Goal: Information Seeking & Learning: Learn about a topic

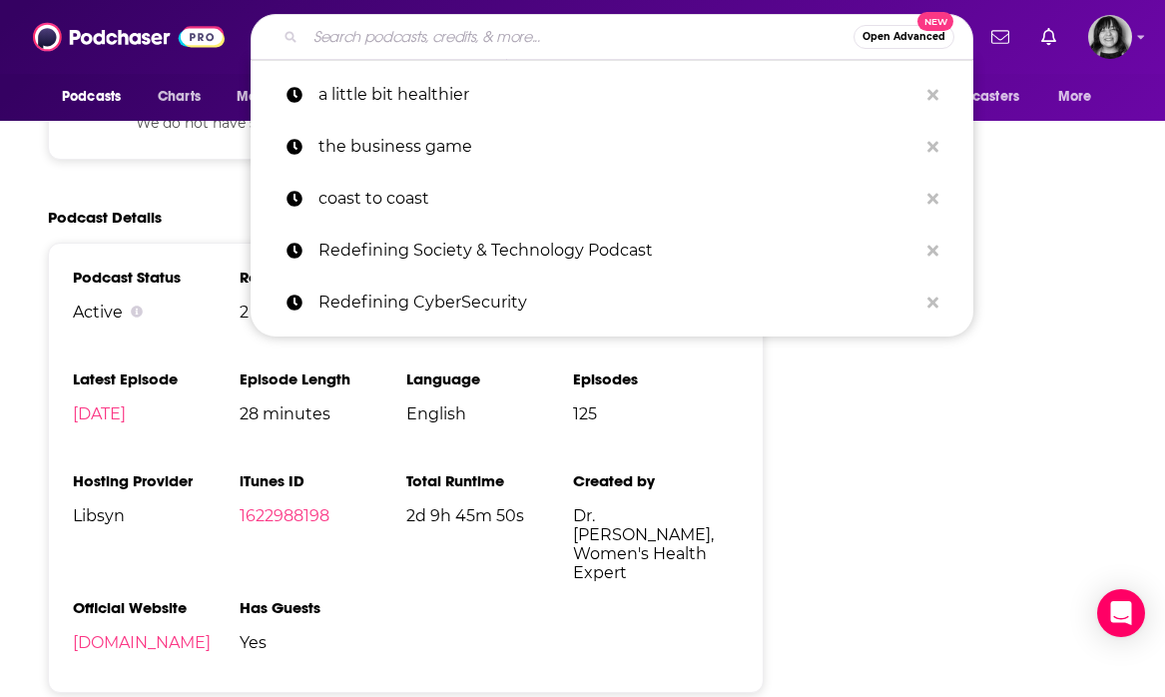
type input "The Gut Health Dialogues"
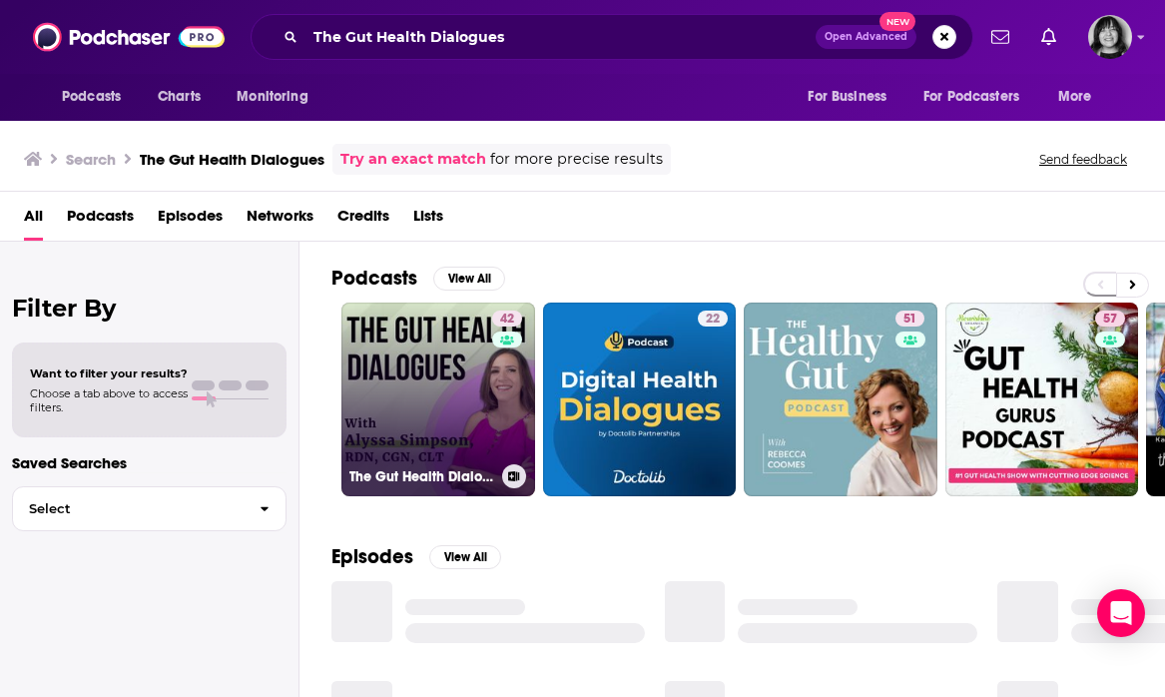
click at [439, 392] on link "42 The Gut Health Dialogues" at bounding box center [438, 400] width 194 height 194
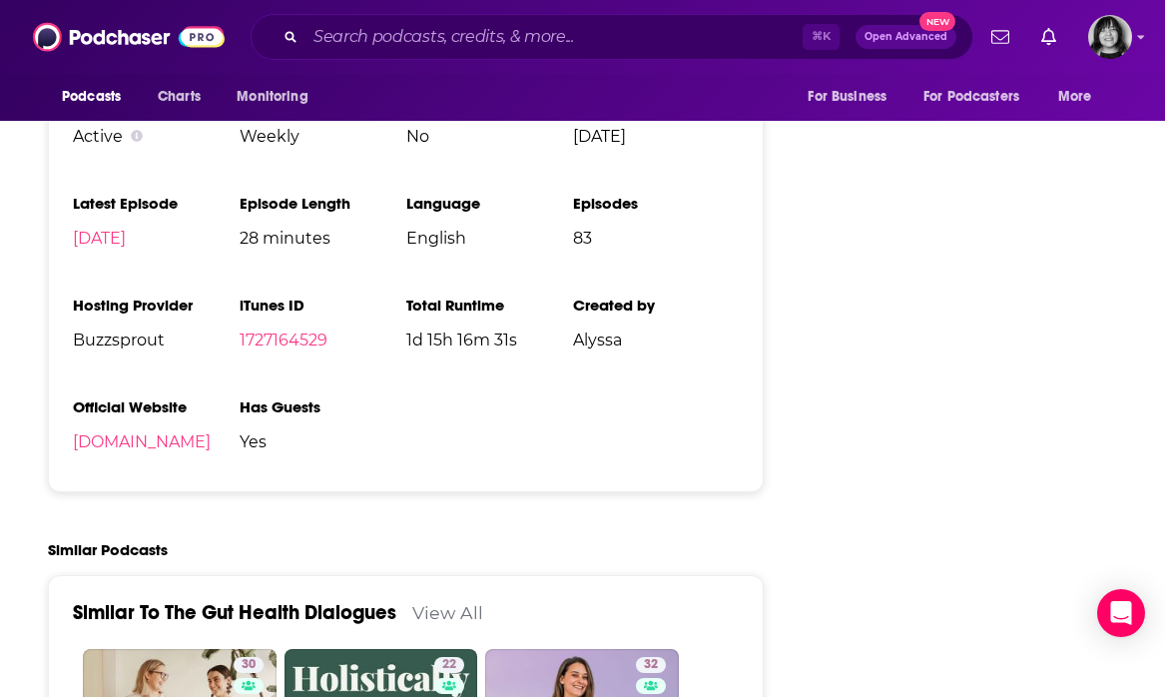
scroll to position [2404, 0]
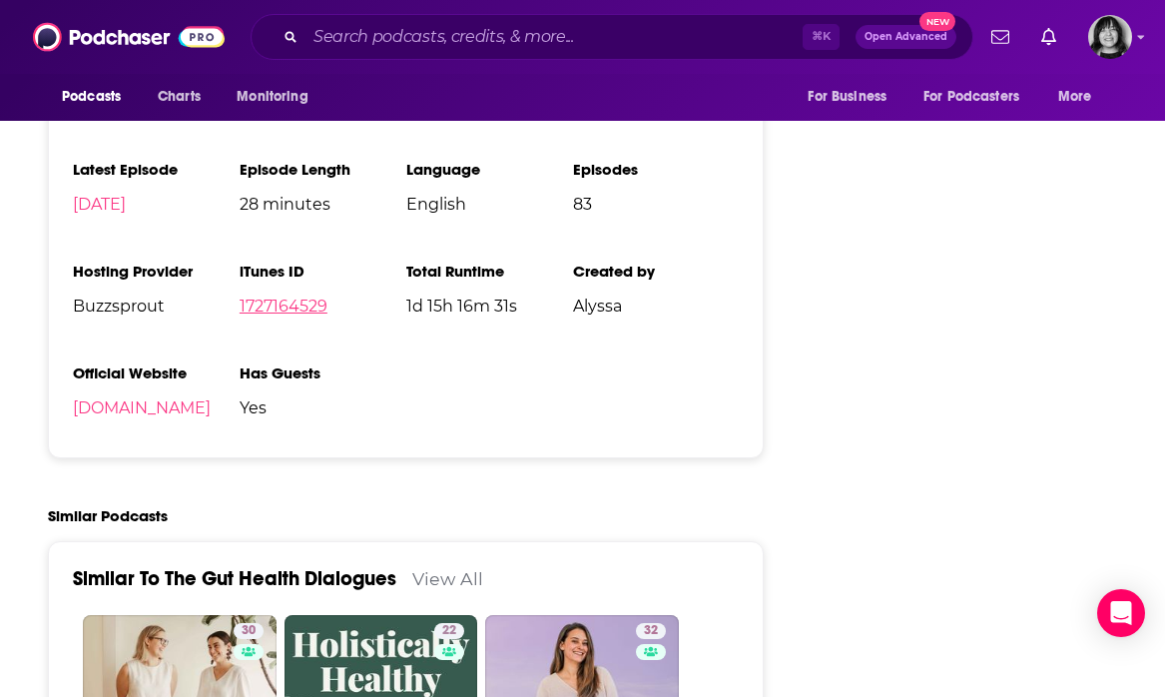
click at [277, 309] on link "1727164529" at bounding box center [284, 306] width 88 height 19
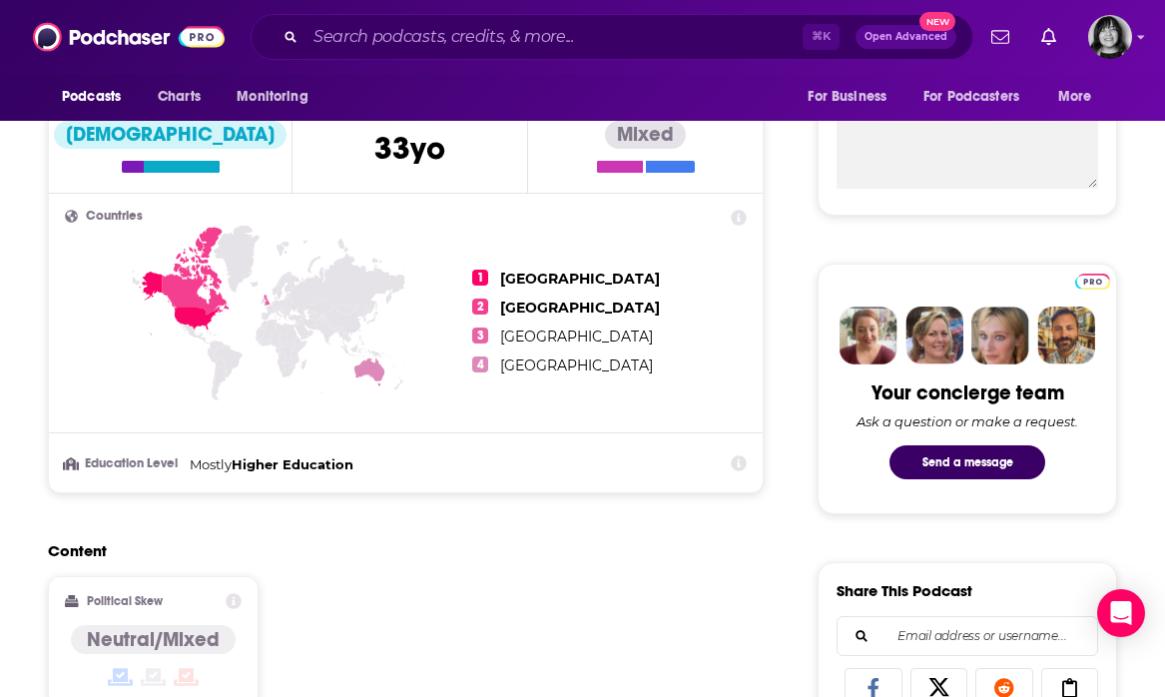
scroll to position [41, 0]
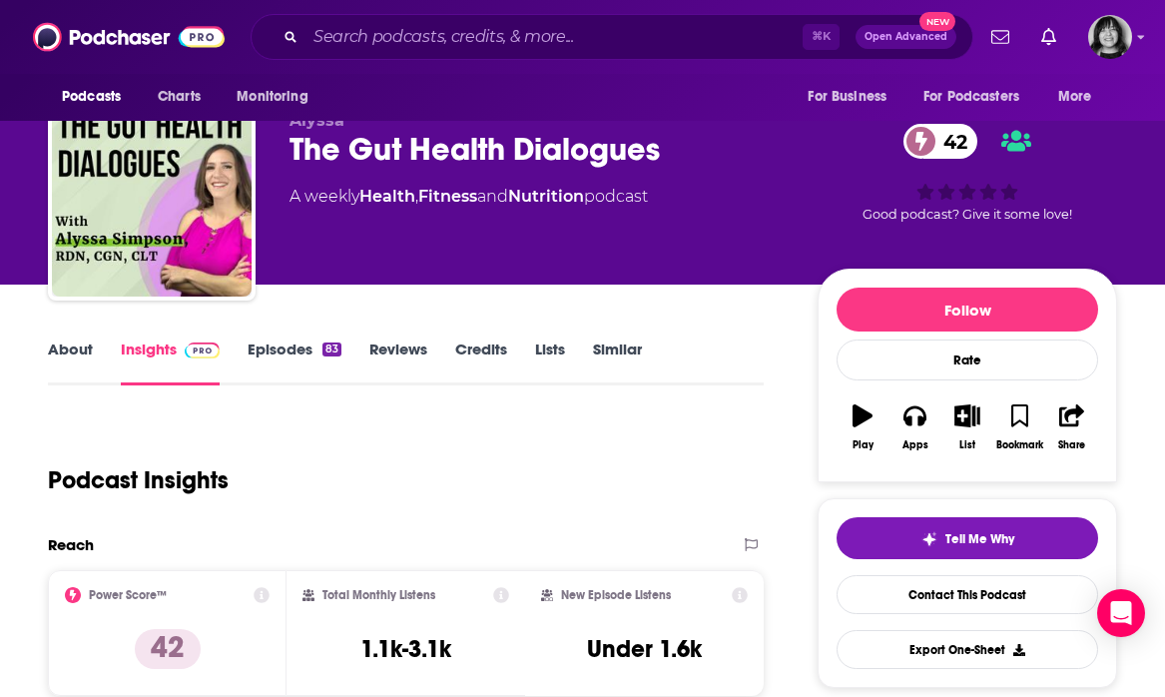
click at [90, 347] on link "About" at bounding box center [70, 362] width 45 height 46
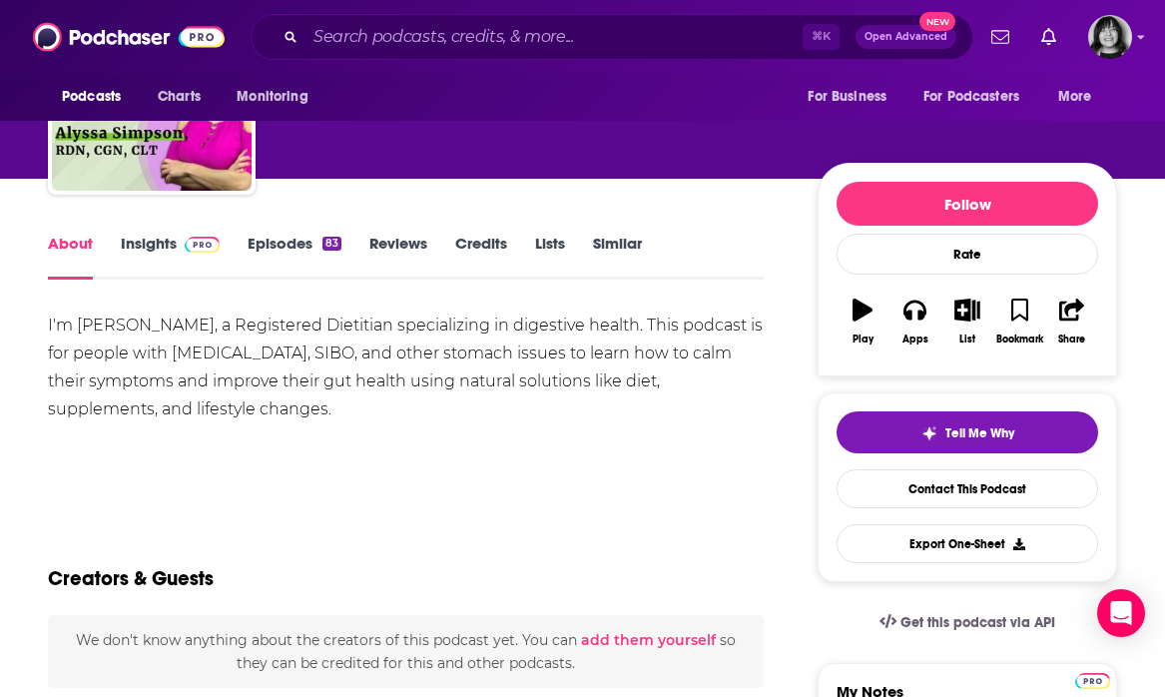
scroll to position [163, 0]
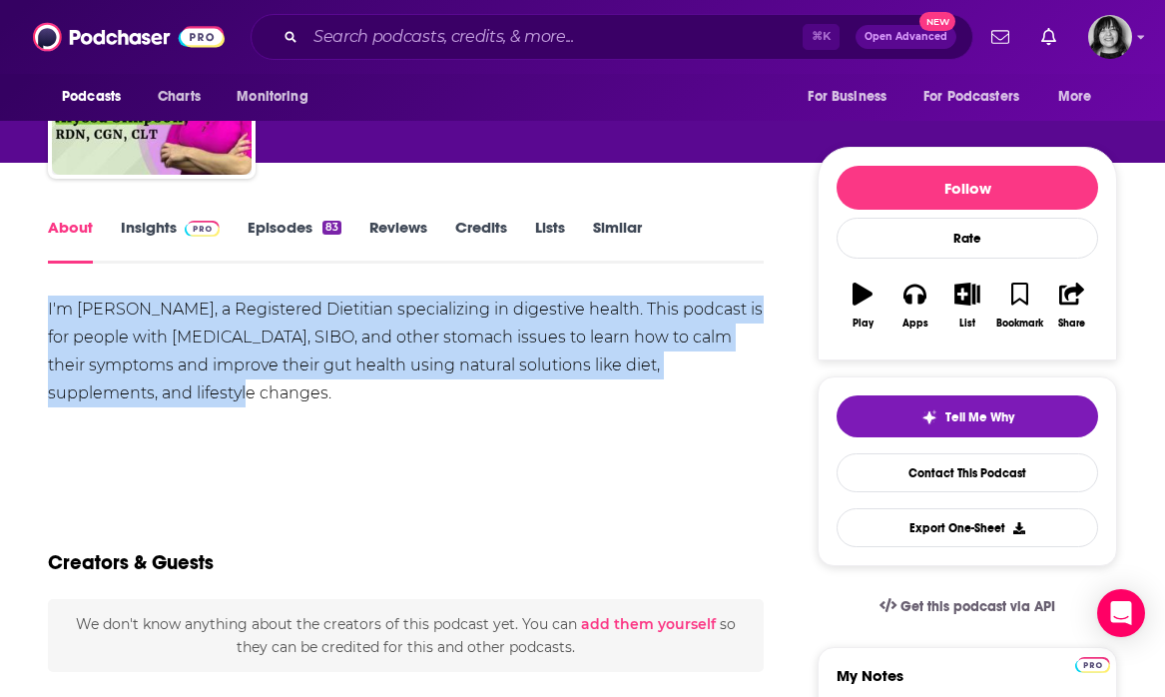
drag, startPoint x: 145, startPoint y: 394, endPoint x: 37, endPoint y: 311, distance: 136.0
copy div "I'm [PERSON_NAME], a Registered Dietitian specializing in digestive health. Thi…"
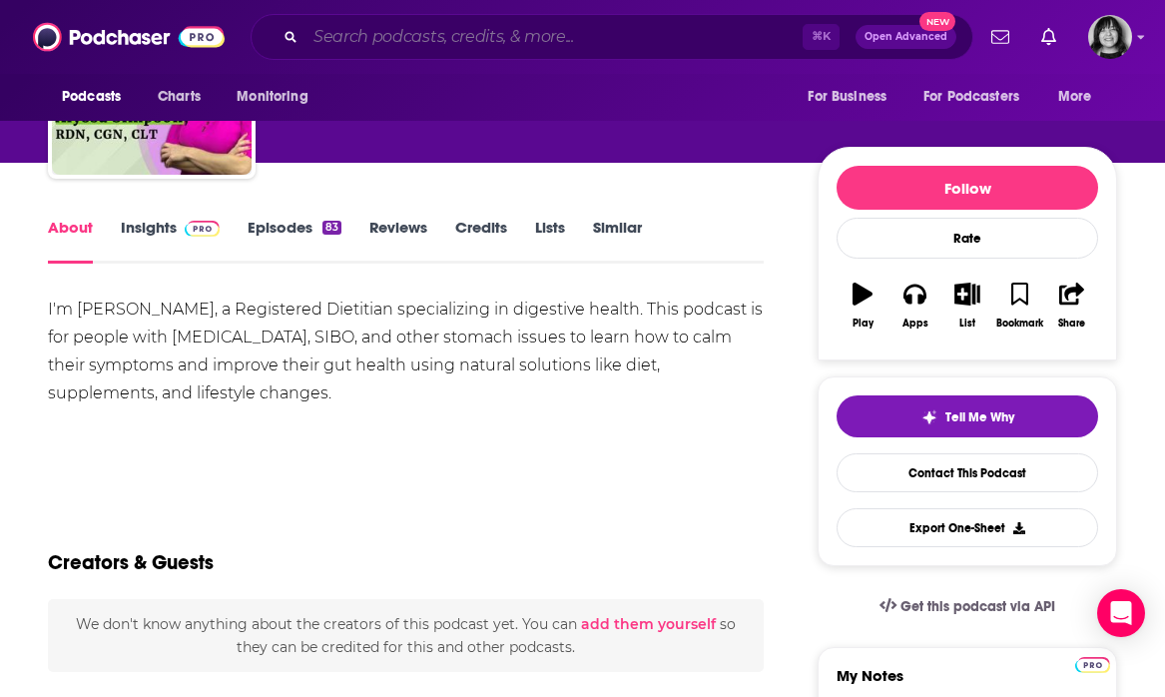
click at [543, 44] on input "Search podcasts, credits, & more..." at bounding box center [554, 37] width 497 height 32
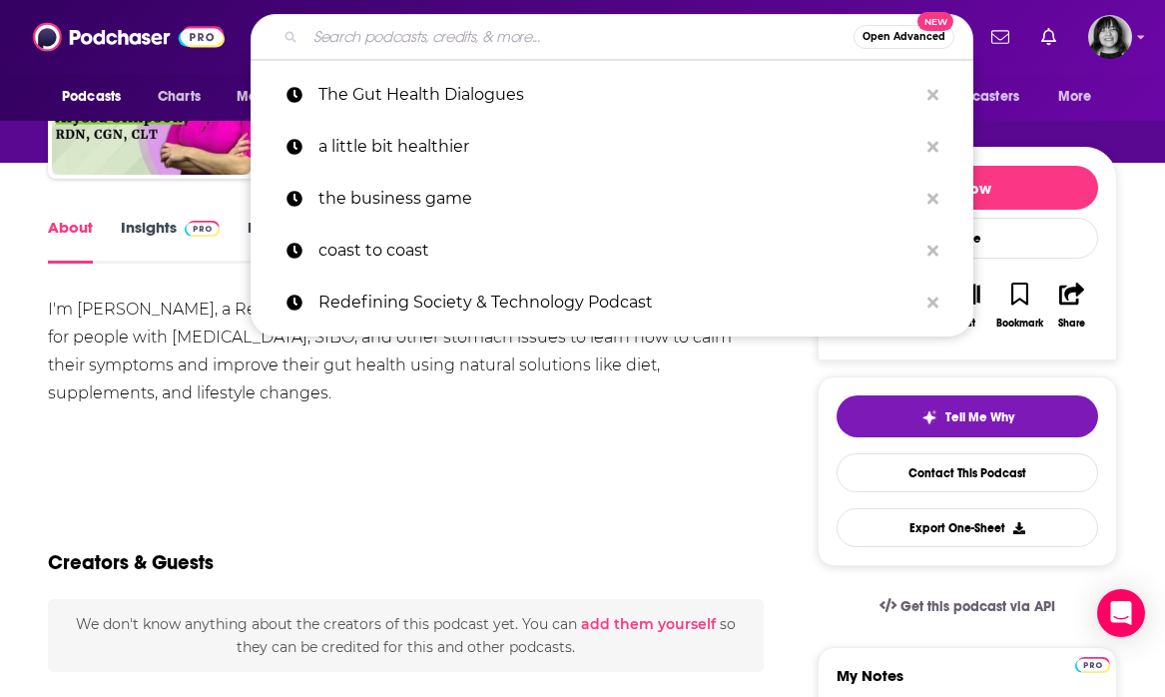
paste input "REDEFINING SOCIETY & TECHNOLOGY PODCAST"
type input "REDEFINING SOCIETY & TECHNOLOGY PODCAST"
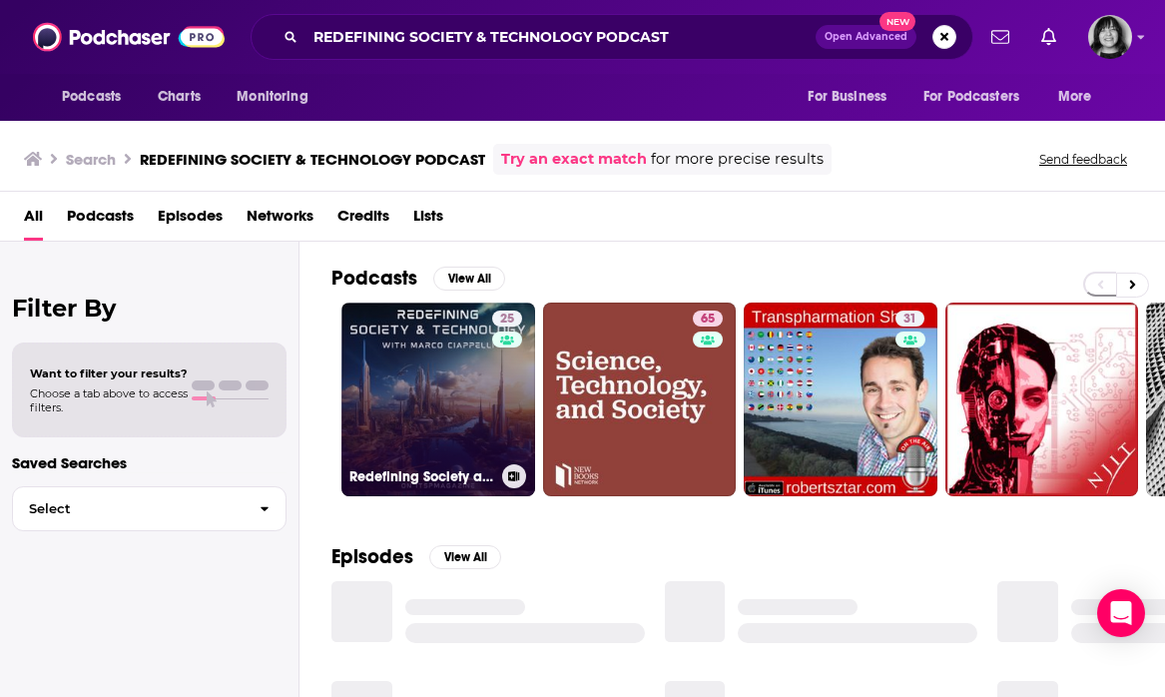
click at [402, 392] on link "25 Redefining Society and Technology Podcast" at bounding box center [438, 400] width 194 height 194
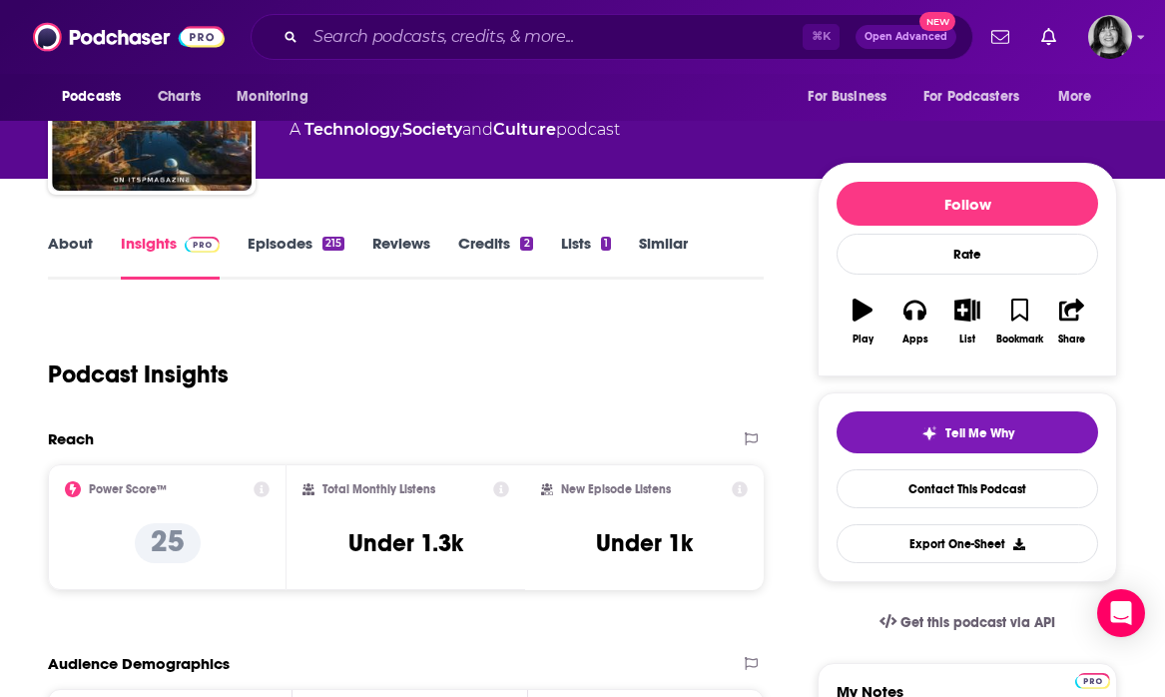
scroll to position [122, 0]
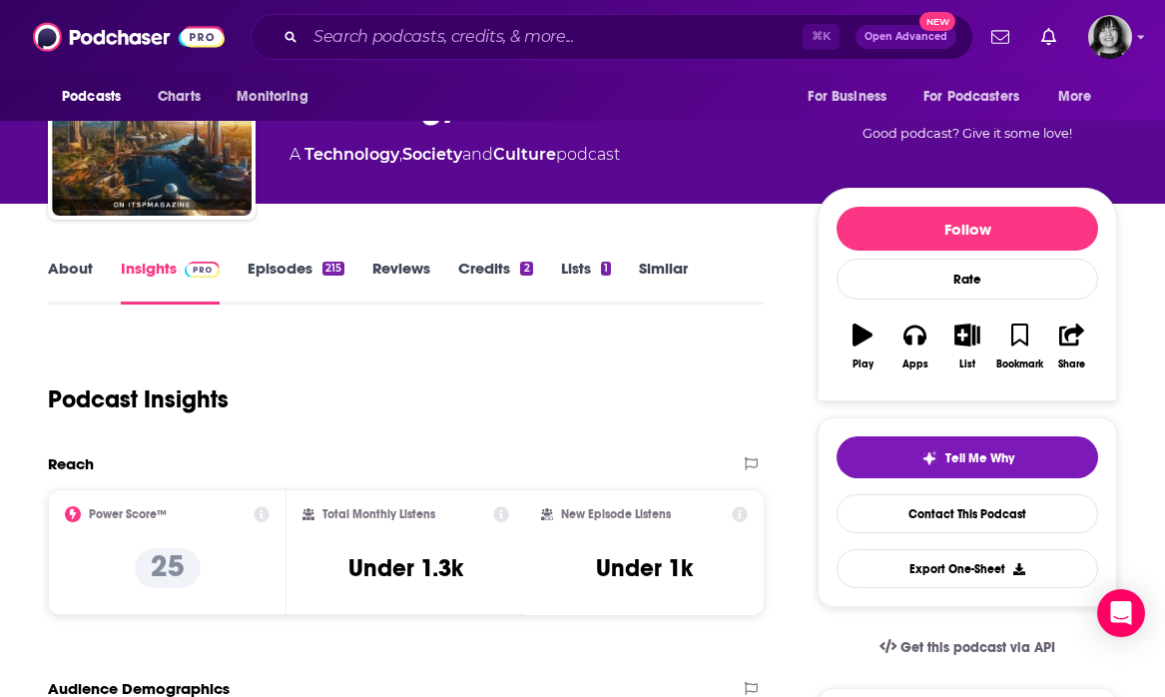
click at [81, 277] on link "About" at bounding box center [70, 282] width 45 height 46
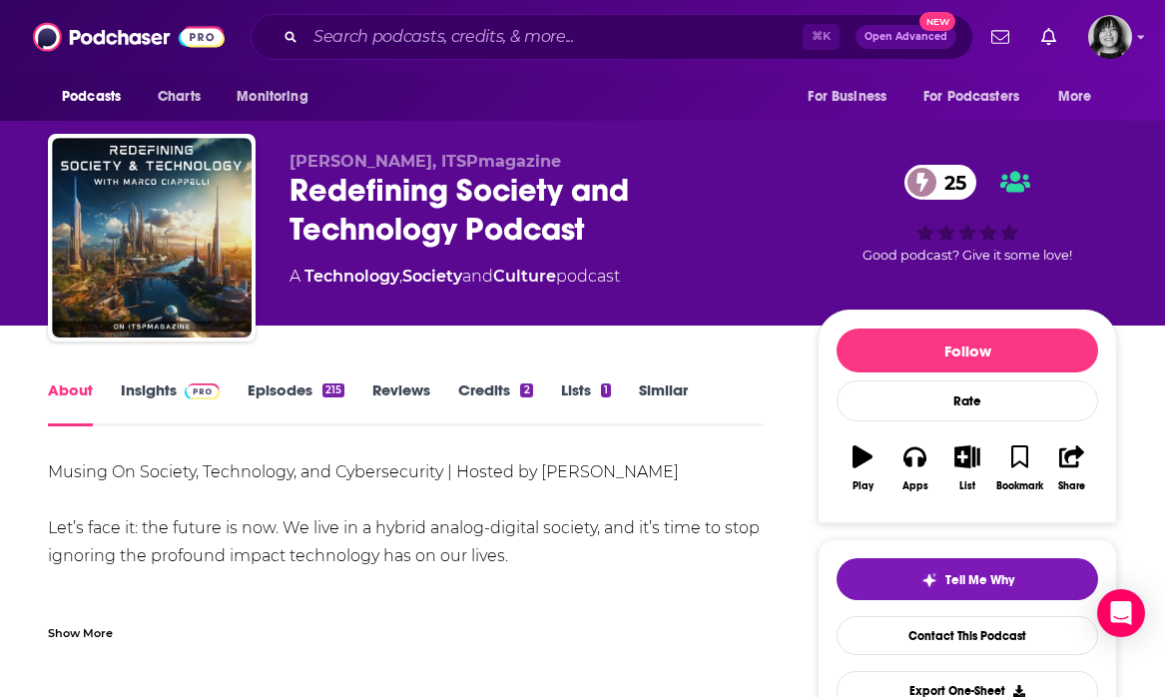
click at [92, 629] on div "Show More" at bounding box center [80, 631] width 65 height 19
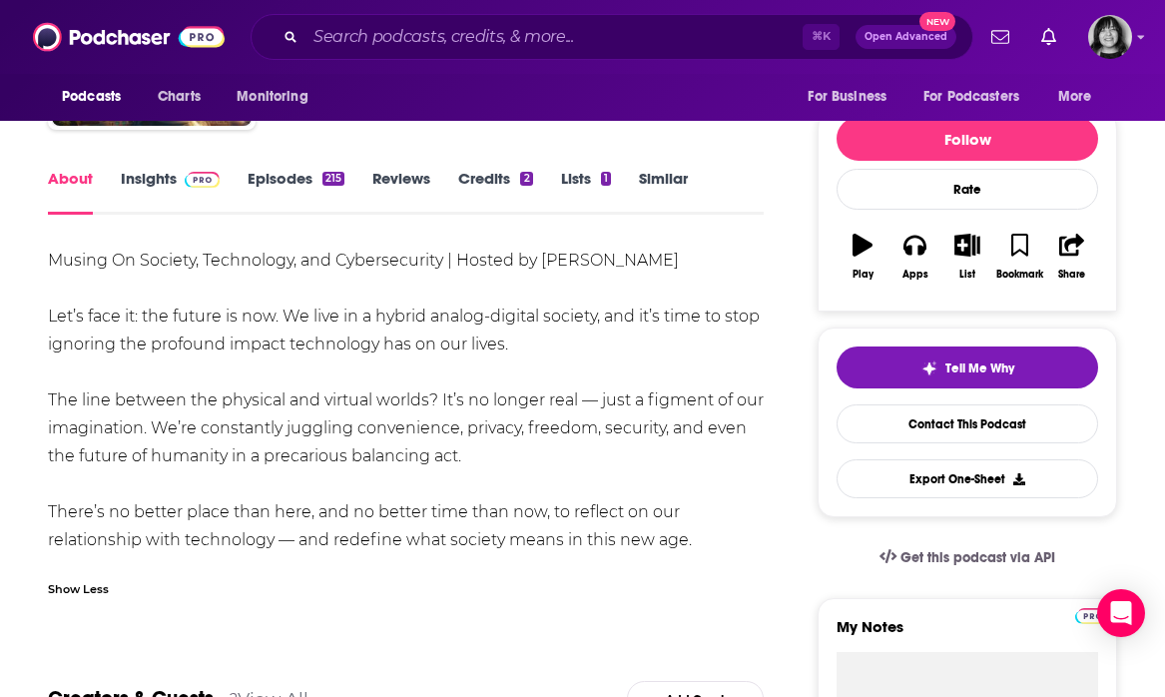
scroll to position [218, 0]
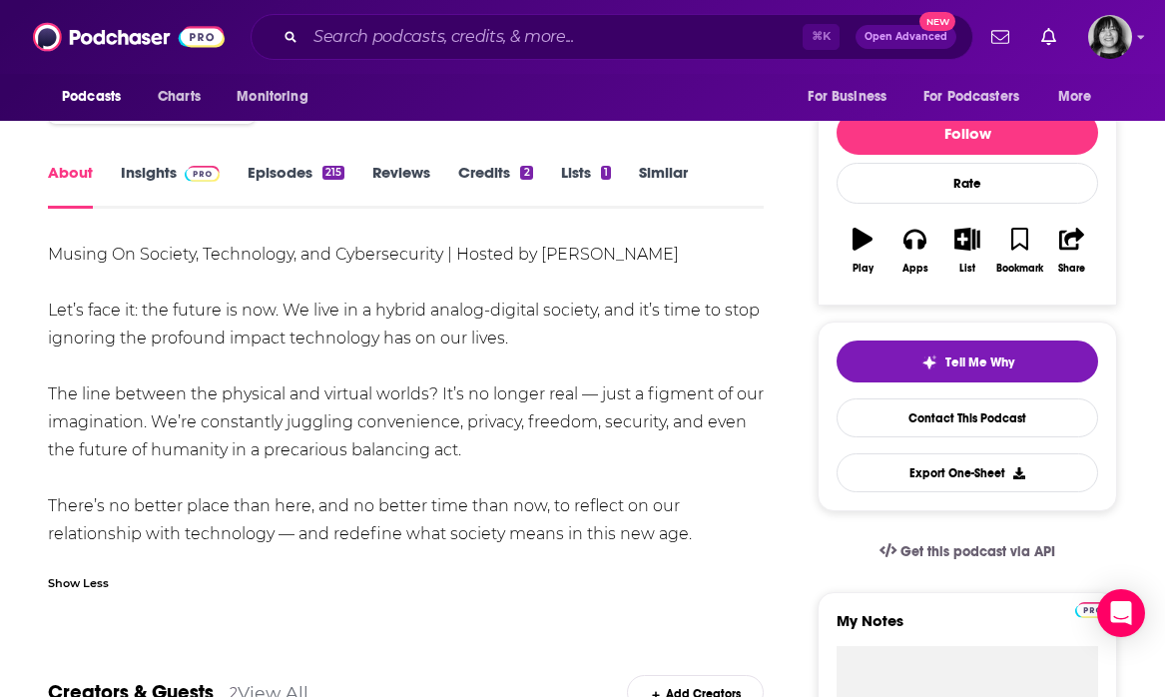
drag, startPoint x: 688, startPoint y: 530, endPoint x: 106, endPoint y: 303, distance: 625.0
click at [106, 303] on div "Musing On Society, Technology, and Cybersecurity | Hosted by [PERSON_NAME] Let’…" at bounding box center [406, 395] width 716 height 308
drag, startPoint x: 54, startPoint y: 248, endPoint x: 699, endPoint y: 542, distance: 709.0
click at [699, 542] on div "Musing On Society, Technology, and Cybersecurity | Hosted by [PERSON_NAME] Let’…" at bounding box center [406, 395] width 716 height 308
copy div "Musing On Society, Technology, and Cybersecurity | Hosted by [PERSON_NAME] Let’…"
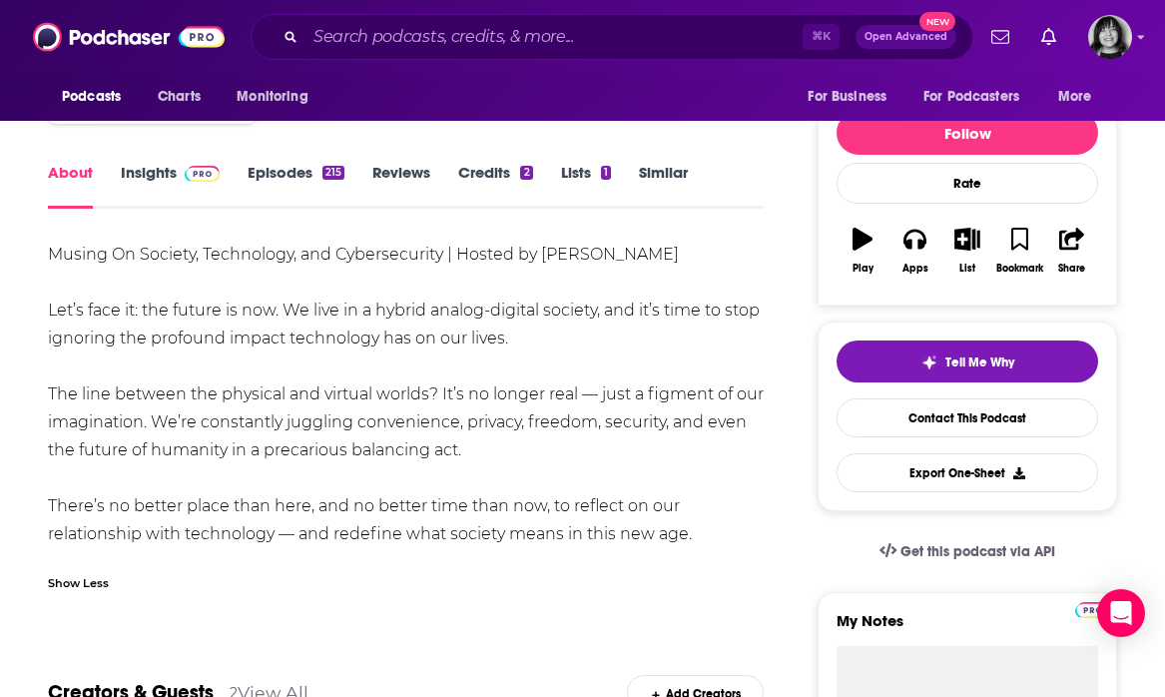
click at [146, 168] on link "Insights" at bounding box center [170, 186] width 99 height 46
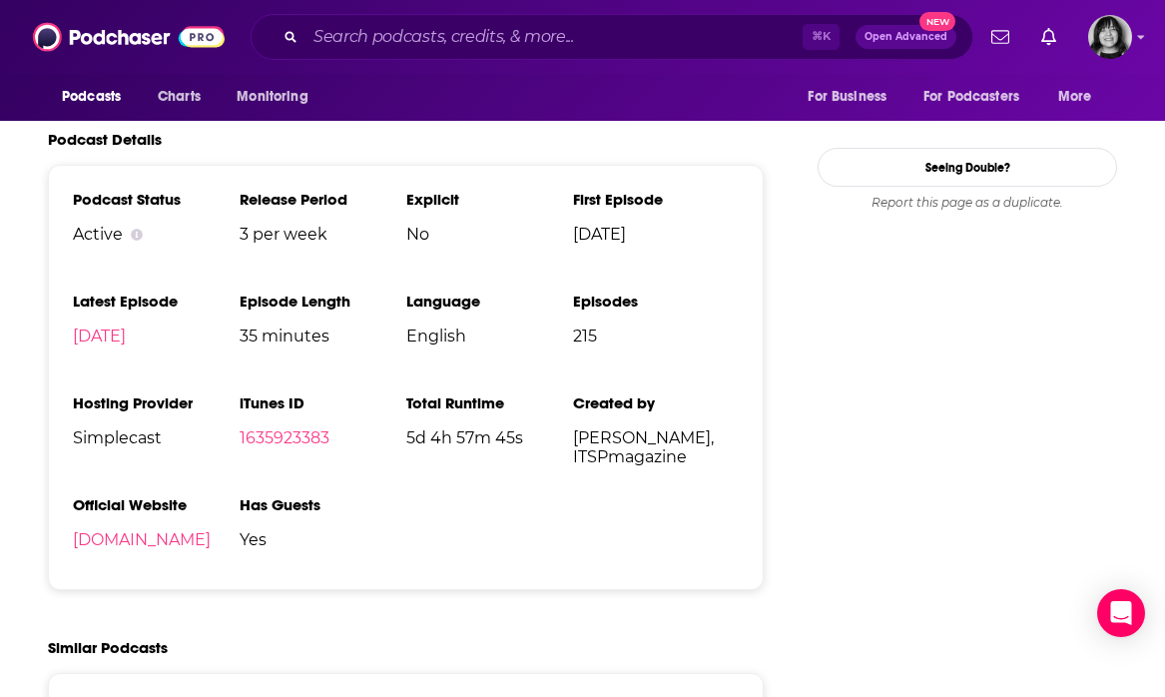
scroll to position [2132, 0]
